Goal: Task Accomplishment & Management: Use online tool/utility

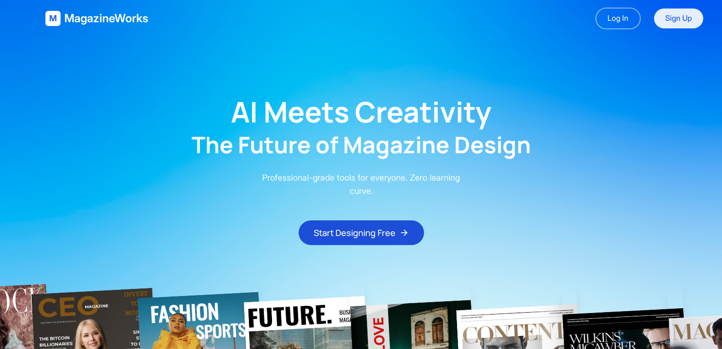
click at [684, 19] on link "Sign Up" at bounding box center [678, 19] width 49 height 20
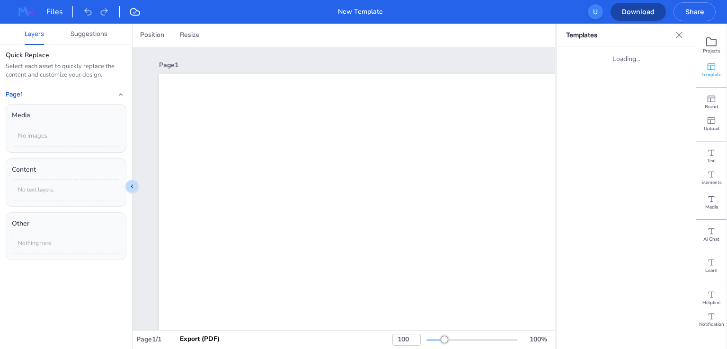
type input "31"
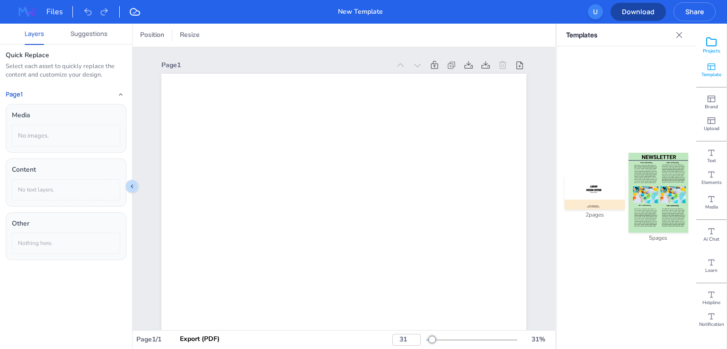
drag, startPoint x: 706, startPoint y: 39, endPoint x: 696, endPoint y: 43, distance: 10.6
click at [706, 39] on icon at bounding box center [710, 41] width 11 height 11
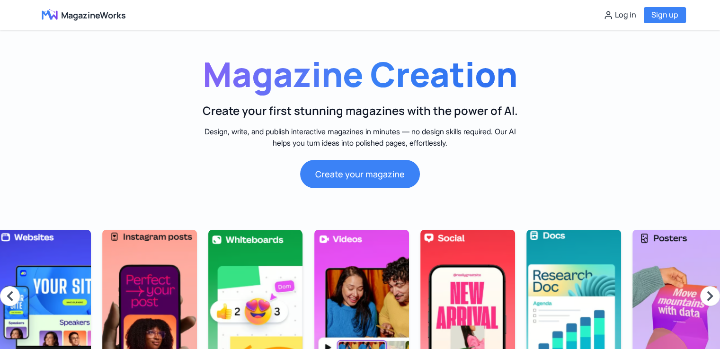
scroll to position [0, 1073]
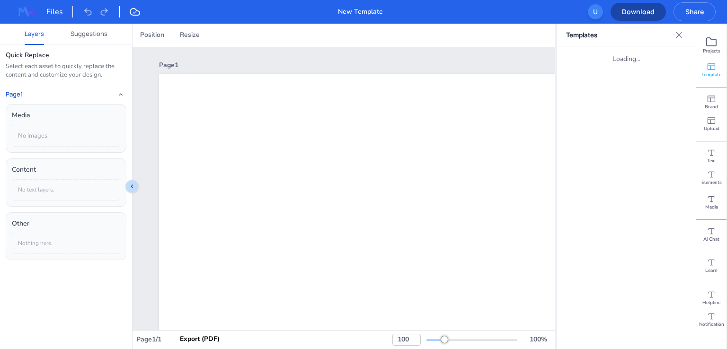
type input "31"
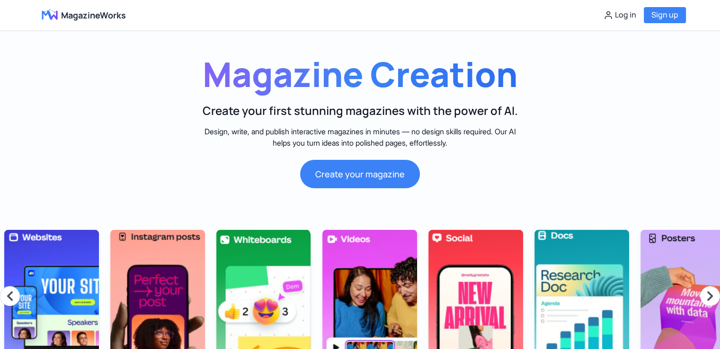
scroll to position [0, 1073]
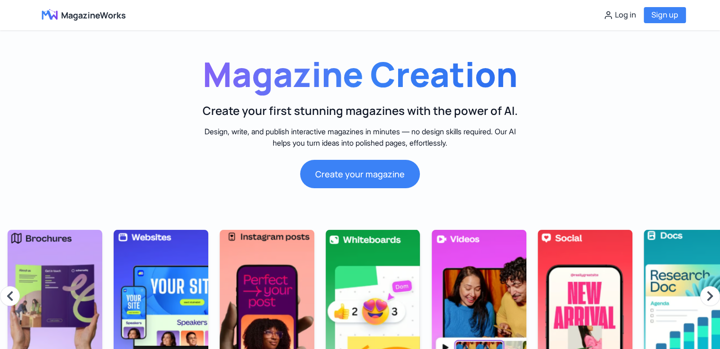
scroll to position [0, 1073]
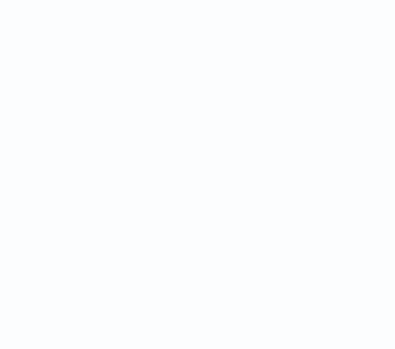
click at [159, 0] on html at bounding box center [197, 0] width 395 height 0
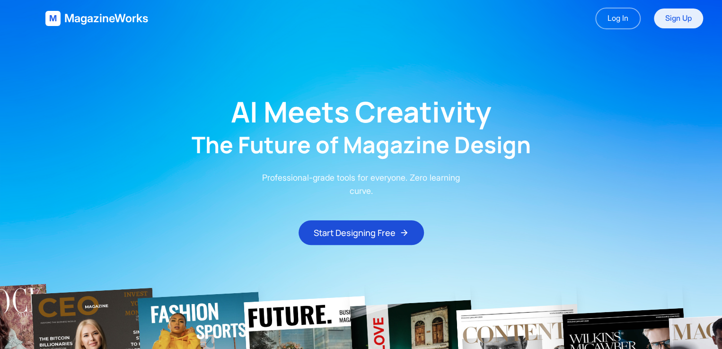
click at [672, 19] on link "Sign Up" at bounding box center [678, 19] width 49 height 20
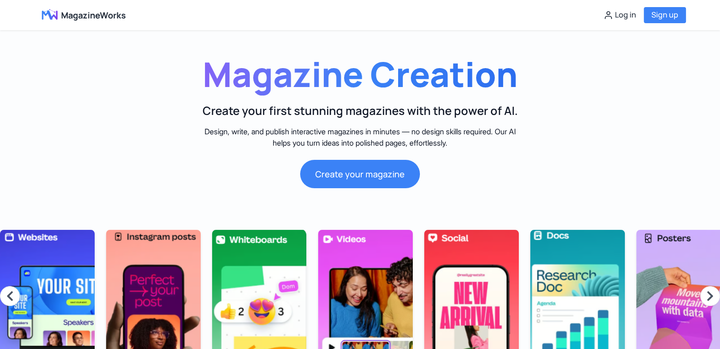
scroll to position [0, 1073]
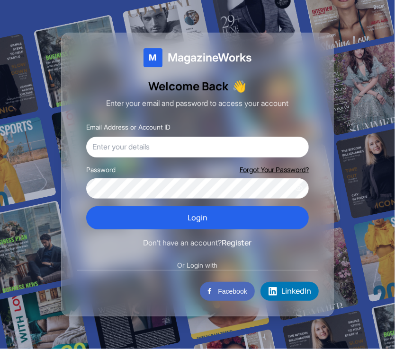
click at [129, 15] on div at bounding box center [197, 174] width 395 height 349
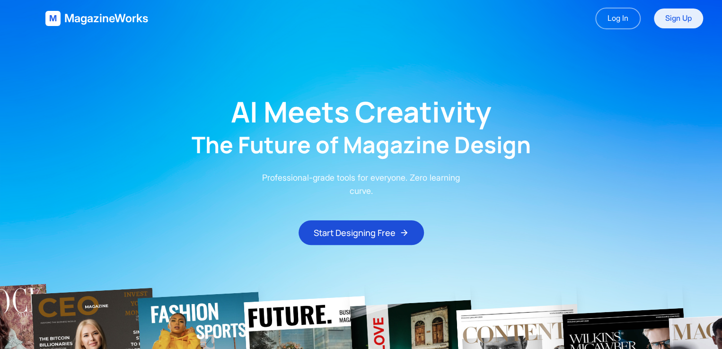
click at [394, 9] on link "Sign Up" at bounding box center [678, 19] width 49 height 20
